Goal: Find specific page/section: Find specific page/section

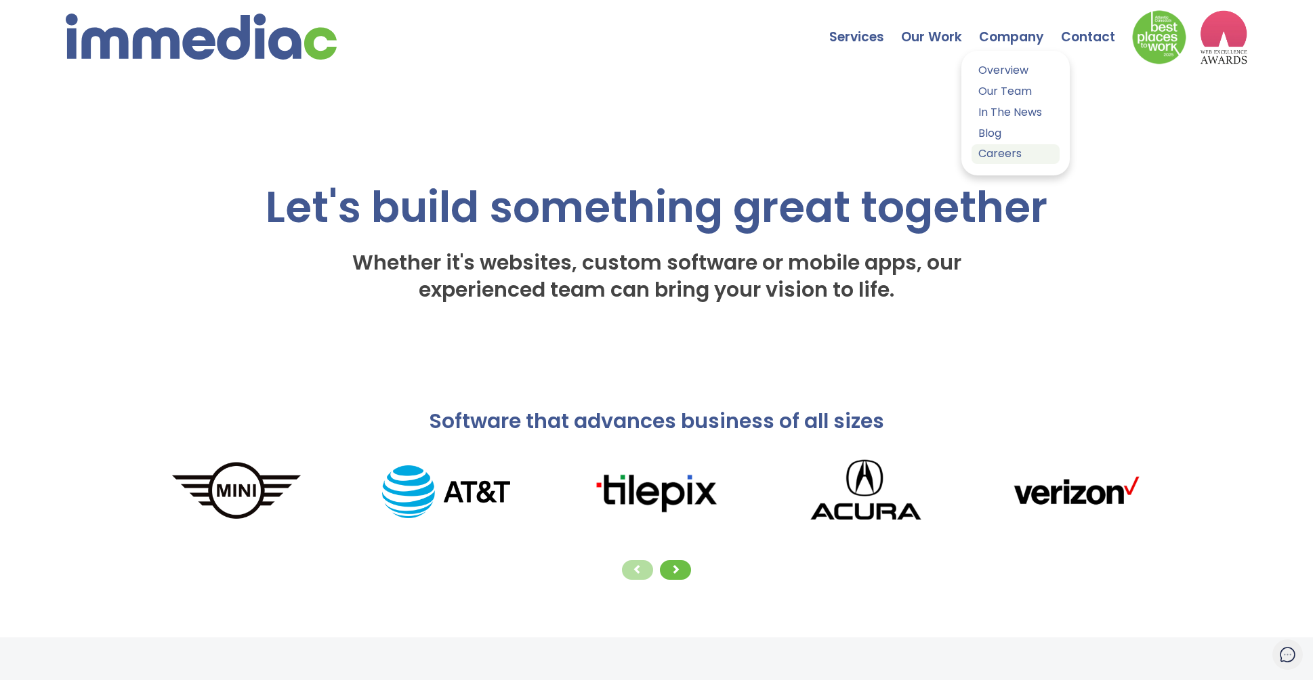
click at [997, 156] on link "Careers" at bounding box center [1016, 154] width 88 height 20
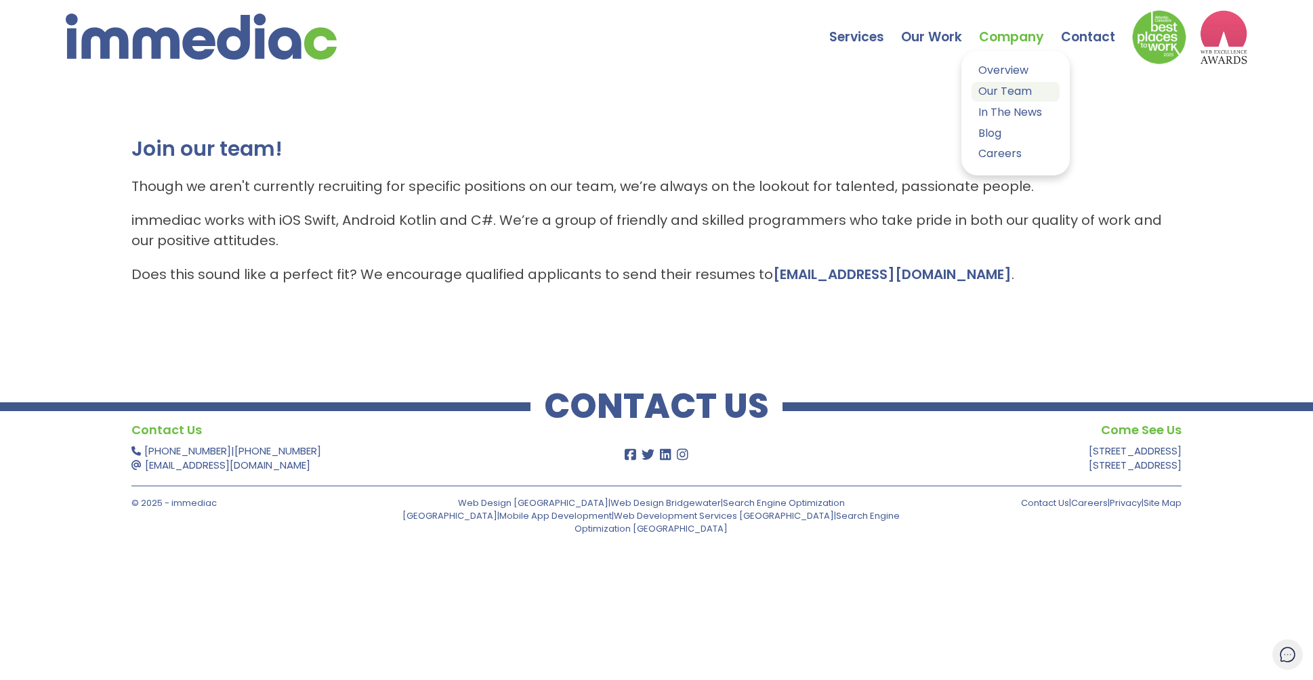
click at [998, 90] on link "Our Team" at bounding box center [1016, 92] width 88 height 20
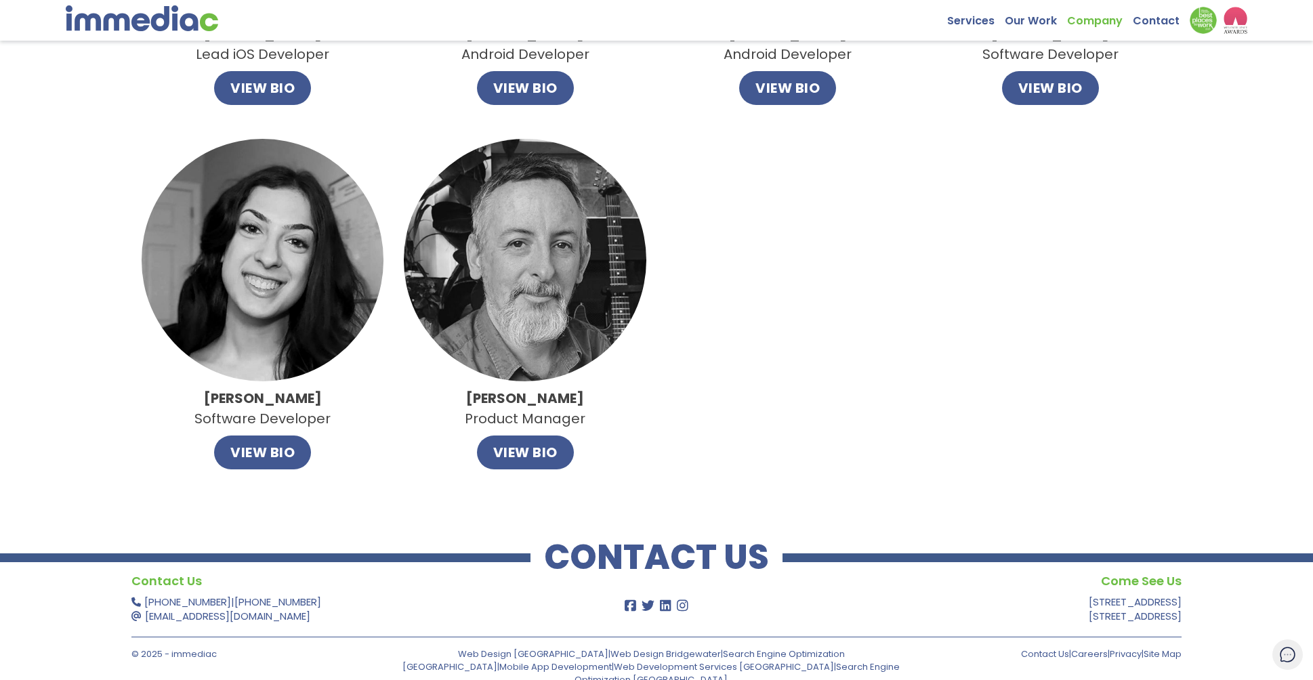
scroll to position [1120, 0]
